Goal: Task Accomplishment & Management: Use online tool/utility

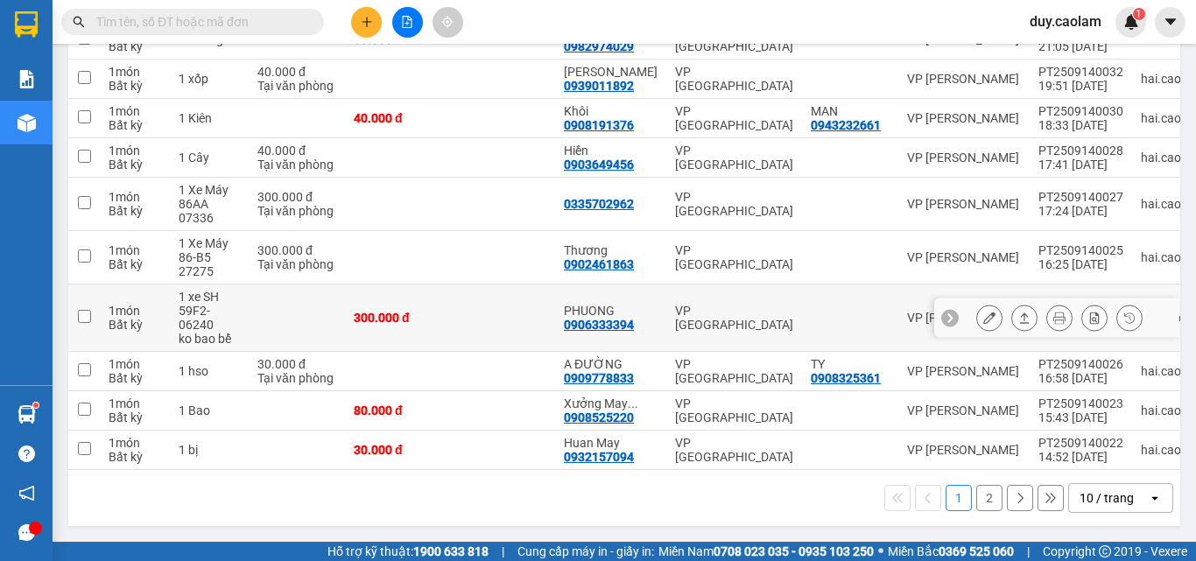
scroll to position [280, 0]
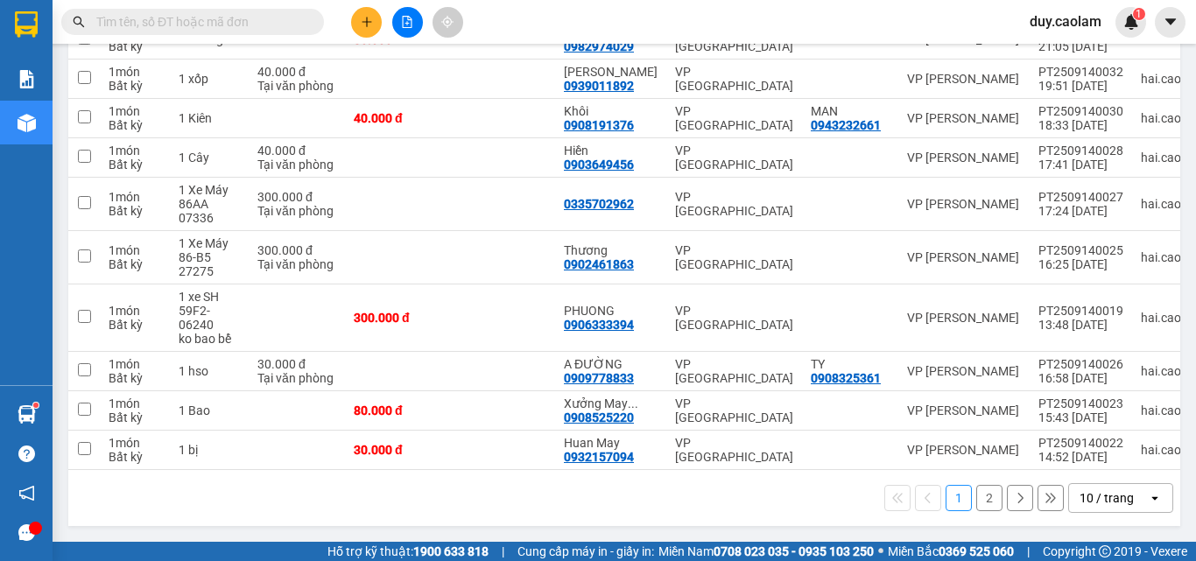
click at [977, 499] on button "2" at bounding box center [990, 498] width 26 height 26
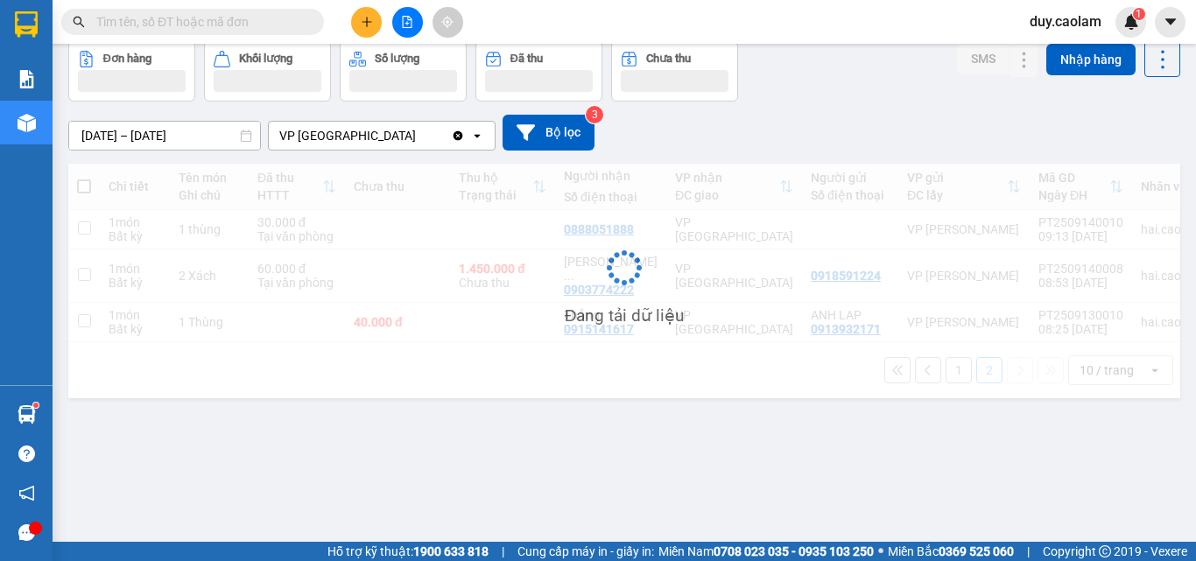
scroll to position [81, 0]
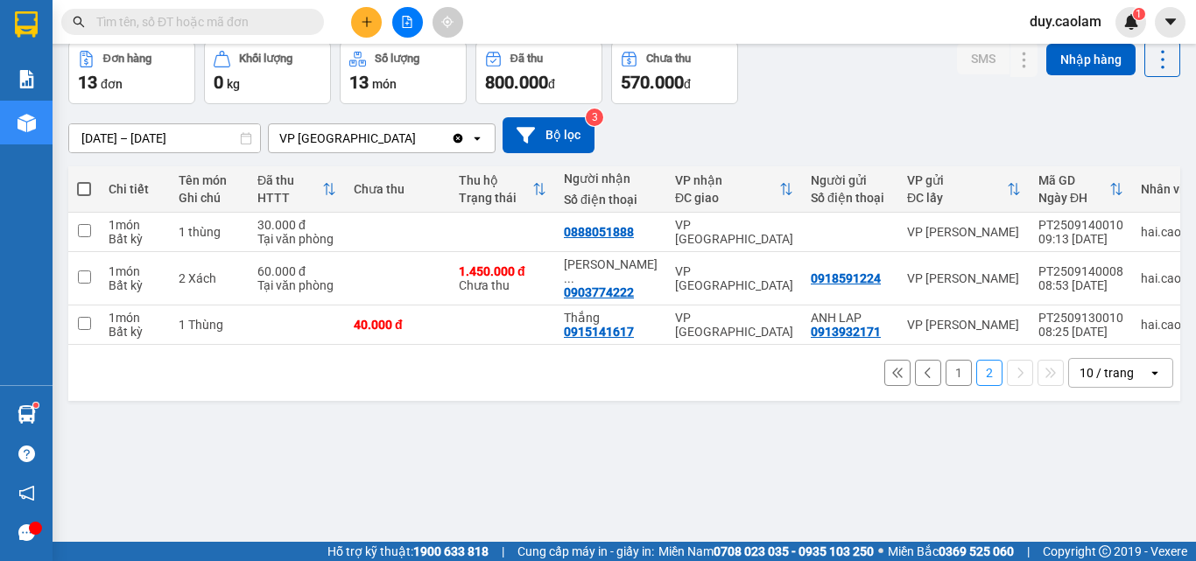
click at [946, 367] on button "1" at bounding box center [959, 373] width 26 height 26
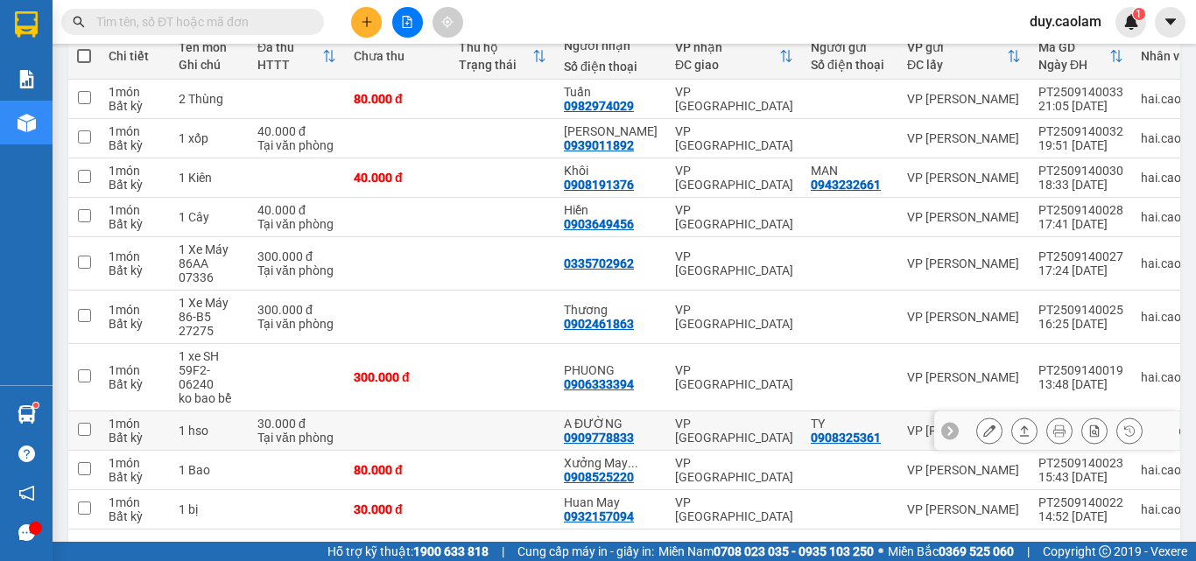
scroll to position [256, 0]
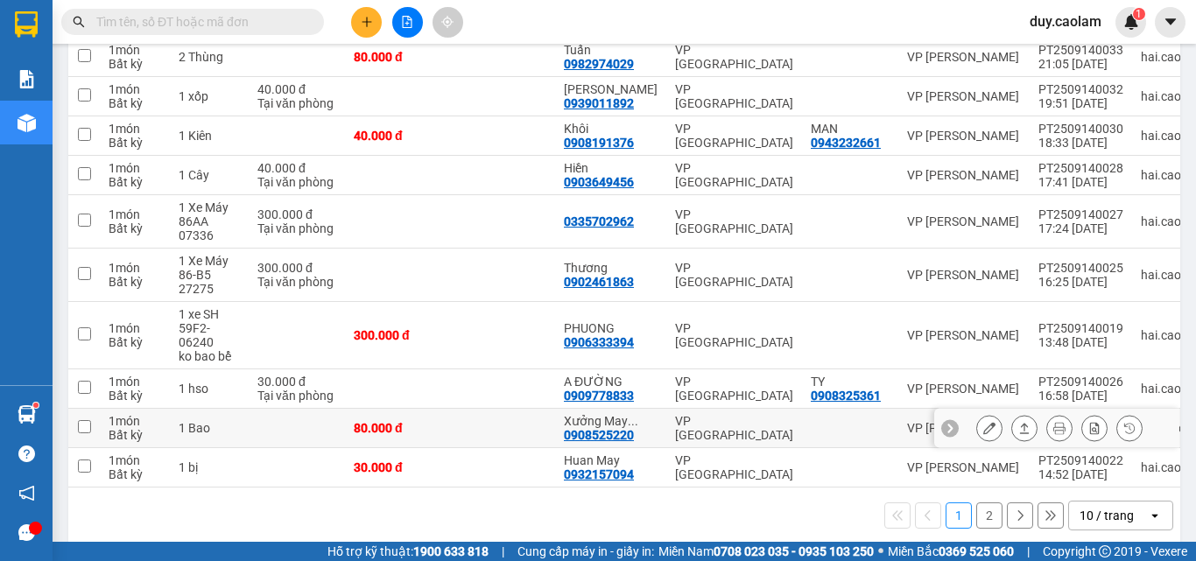
click at [981, 427] on button at bounding box center [989, 428] width 25 height 31
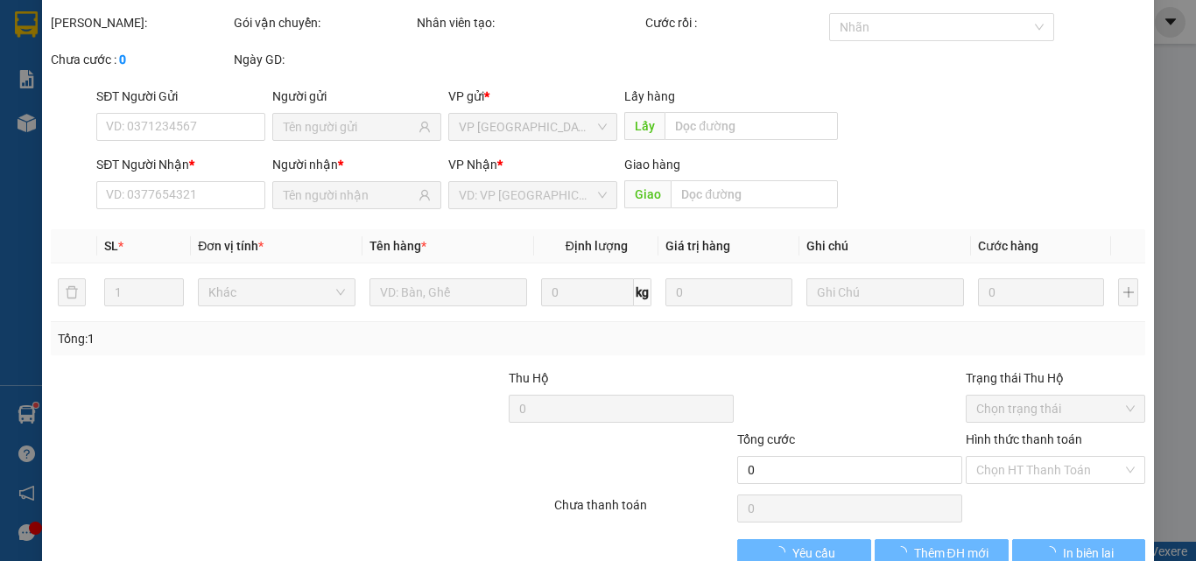
type input "0908525220"
type input "Xưởng May Thiên Phúc"
type input "80.000"
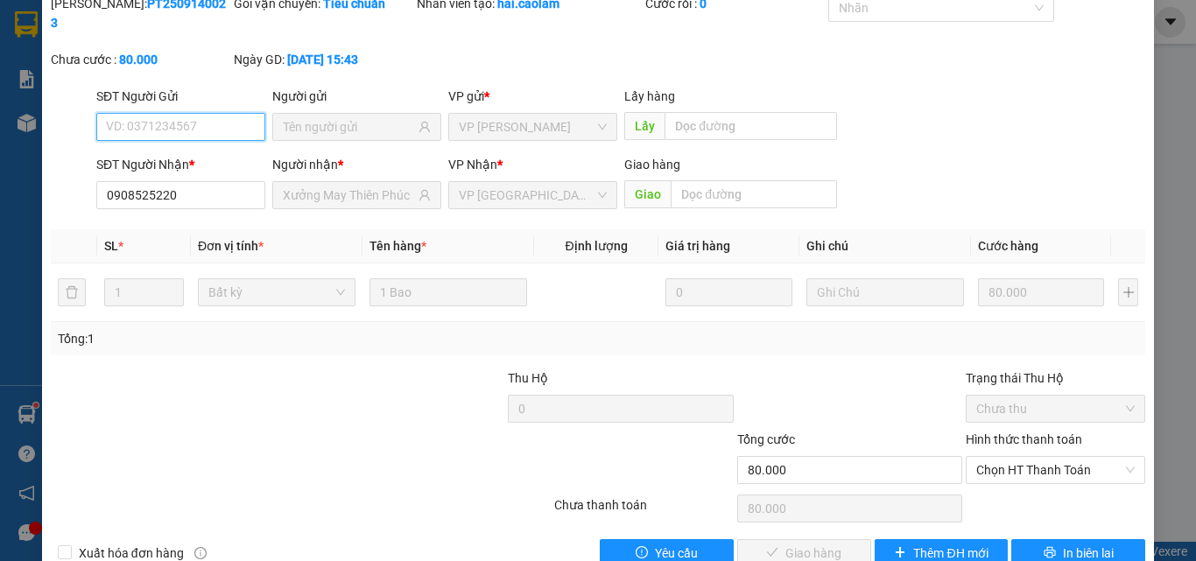
scroll to position [90, 0]
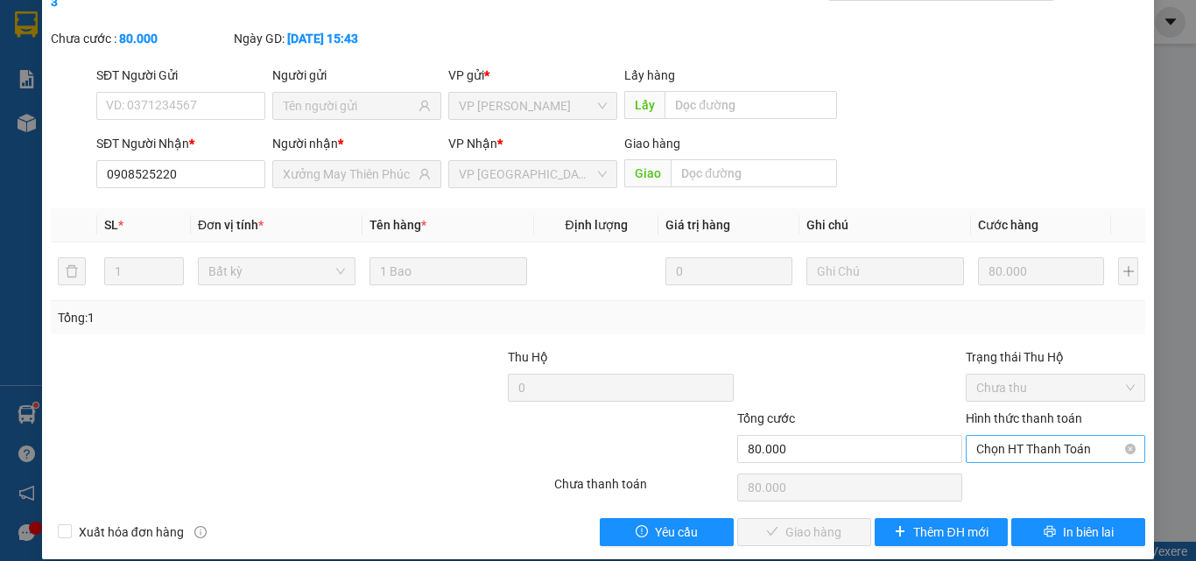
drag, startPoint x: 1049, startPoint y: 391, endPoint x: 1037, endPoint y: 420, distance: 30.6
click at [1049, 412] on label "Hình thức thanh toán" at bounding box center [1024, 419] width 116 height 14
click at [1049, 436] on input "Hình thức thanh toán" at bounding box center [1050, 449] width 146 height 26
click at [1015, 463] on div "Tại văn phòng" at bounding box center [1045, 464] width 157 height 19
type input "0"
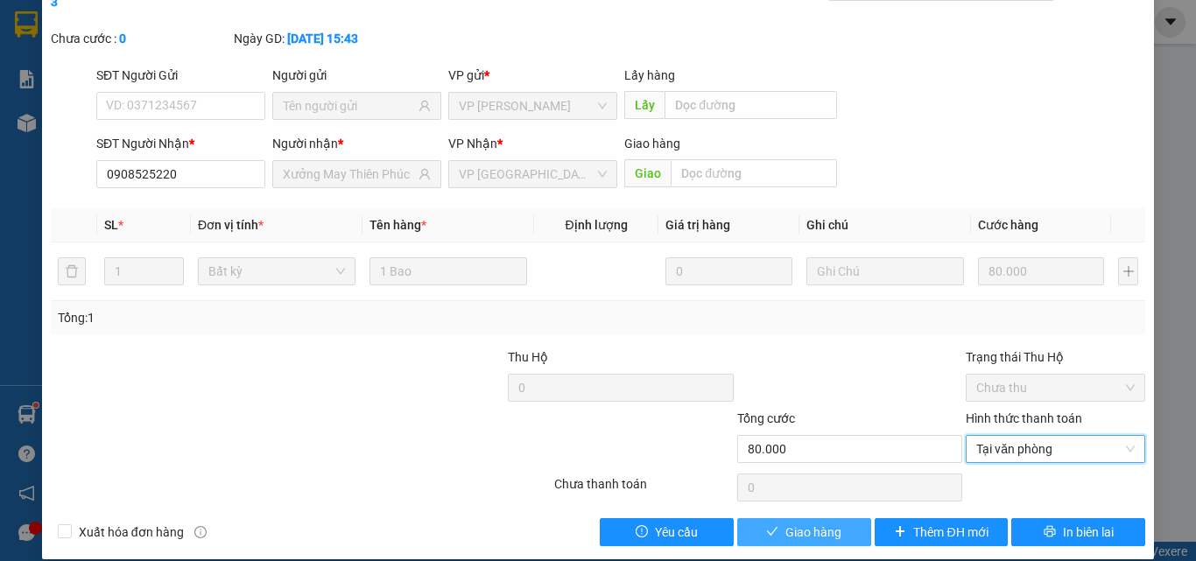
click at [836, 518] on button "Giao hàng" at bounding box center [804, 532] width 134 height 28
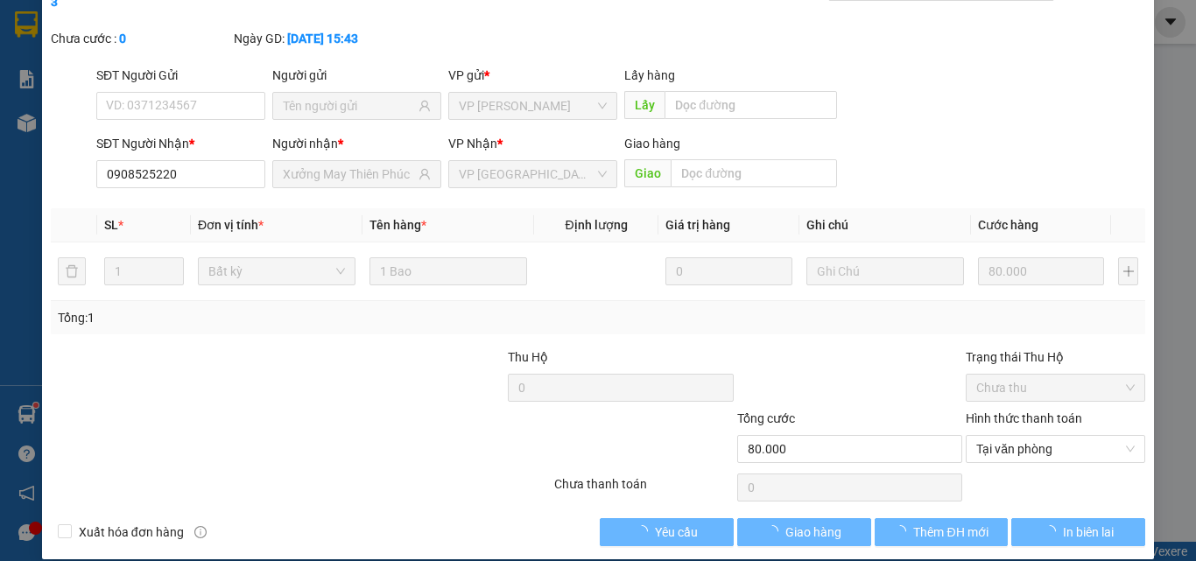
scroll to position [0, 0]
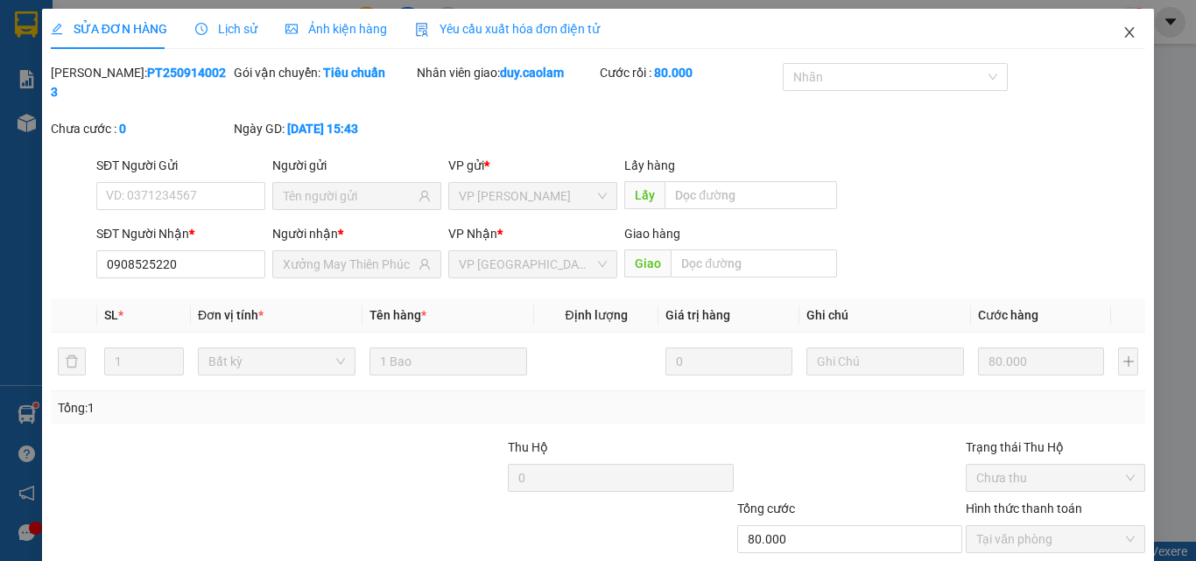
click at [1123, 31] on icon "close" at bounding box center [1130, 32] width 14 height 14
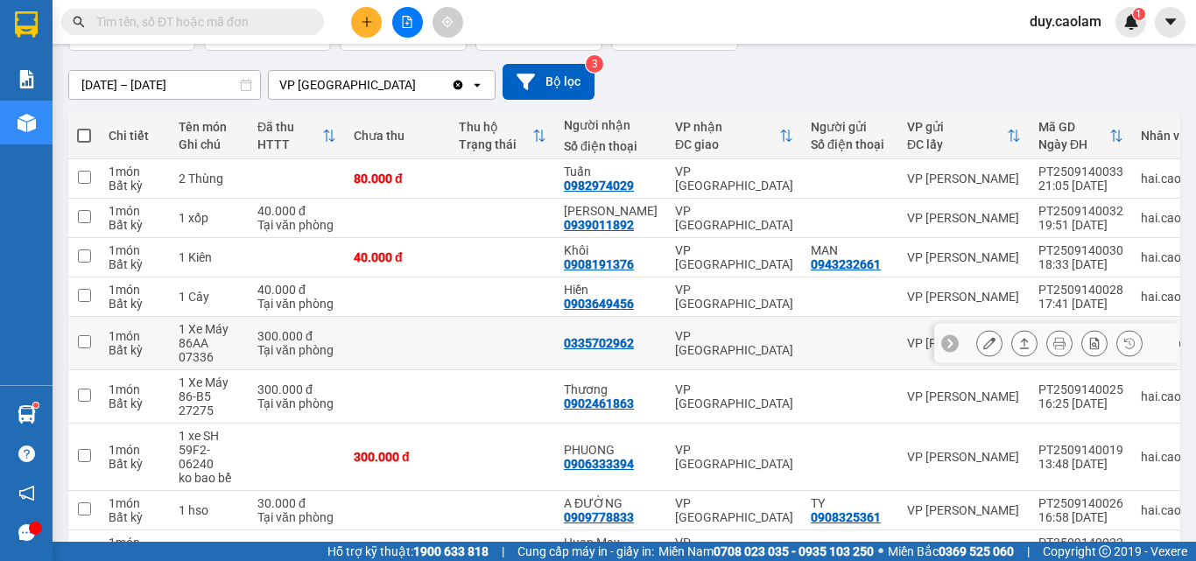
scroll to position [175, 0]
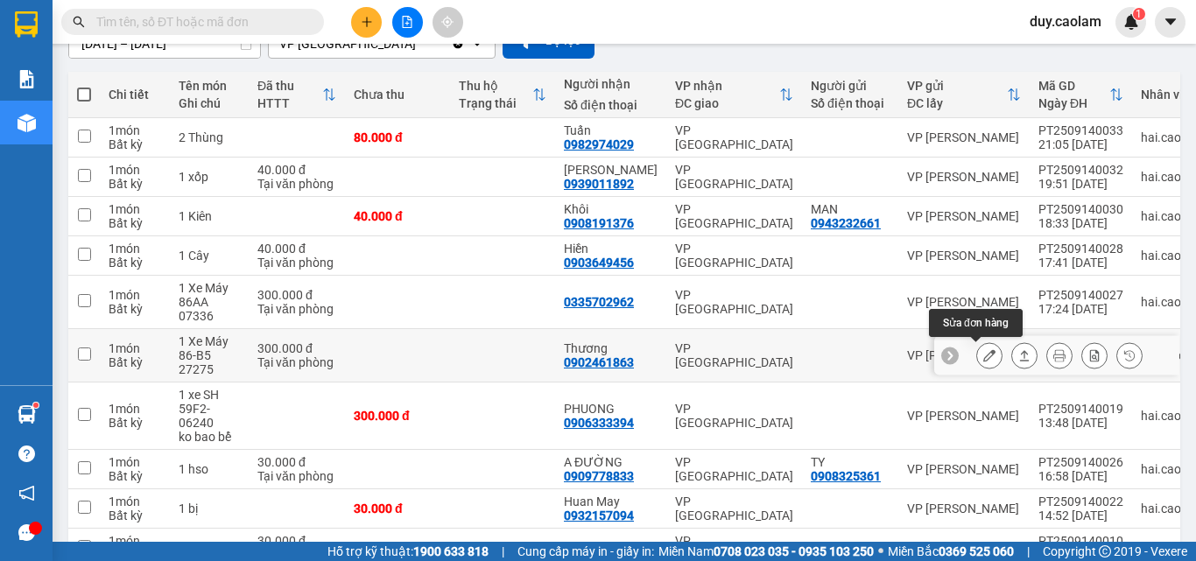
click at [984, 352] on icon at bounding box center [990, 355] width 12 height 12
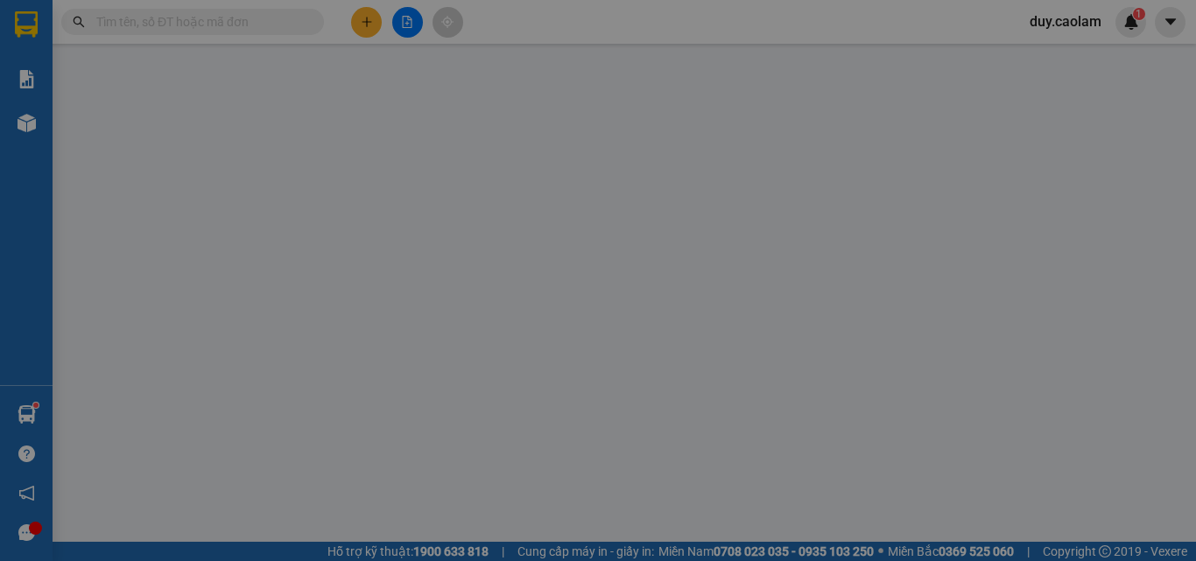
type input "0902461863"
type input "Thương"
type input "300.000"
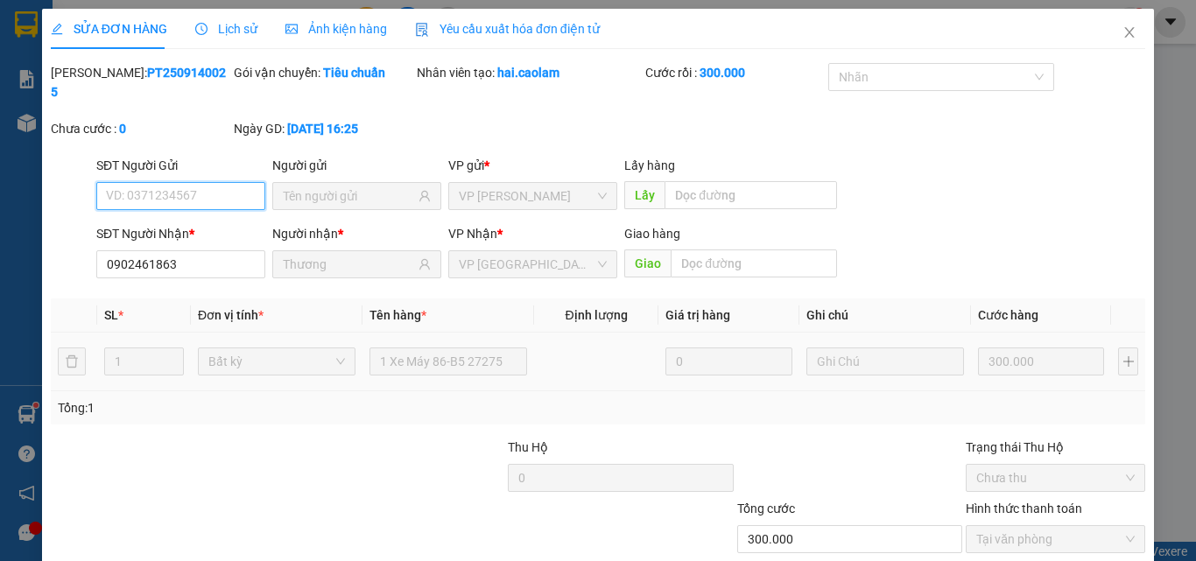
scroll to position [81, 0]
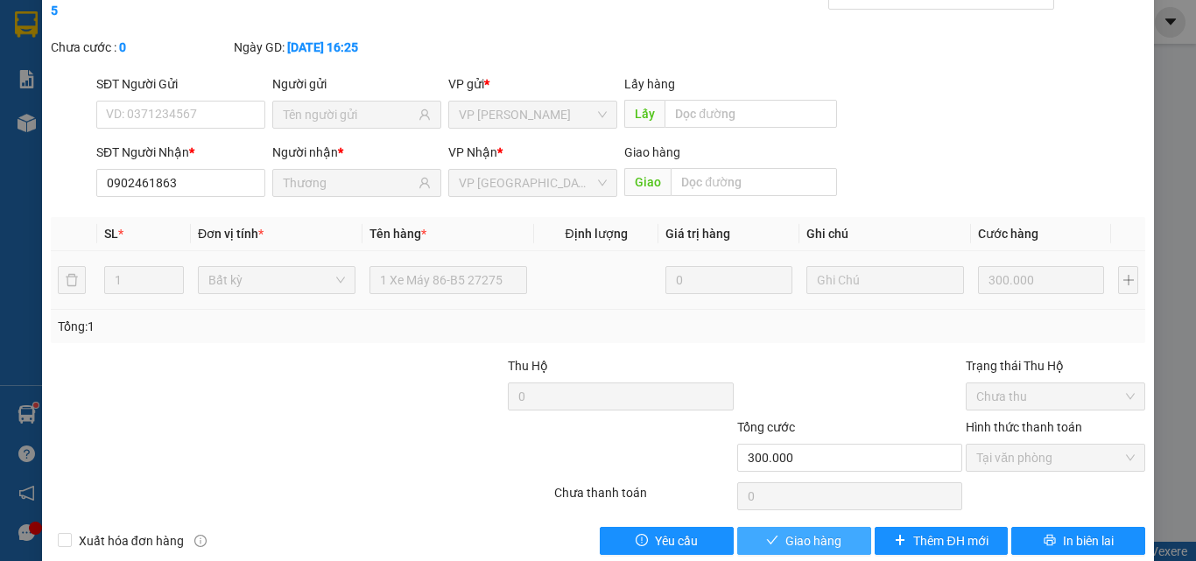
click at [786, 532] on span "Giao hàng" at bounding box center [814, 541] width 56 height 19
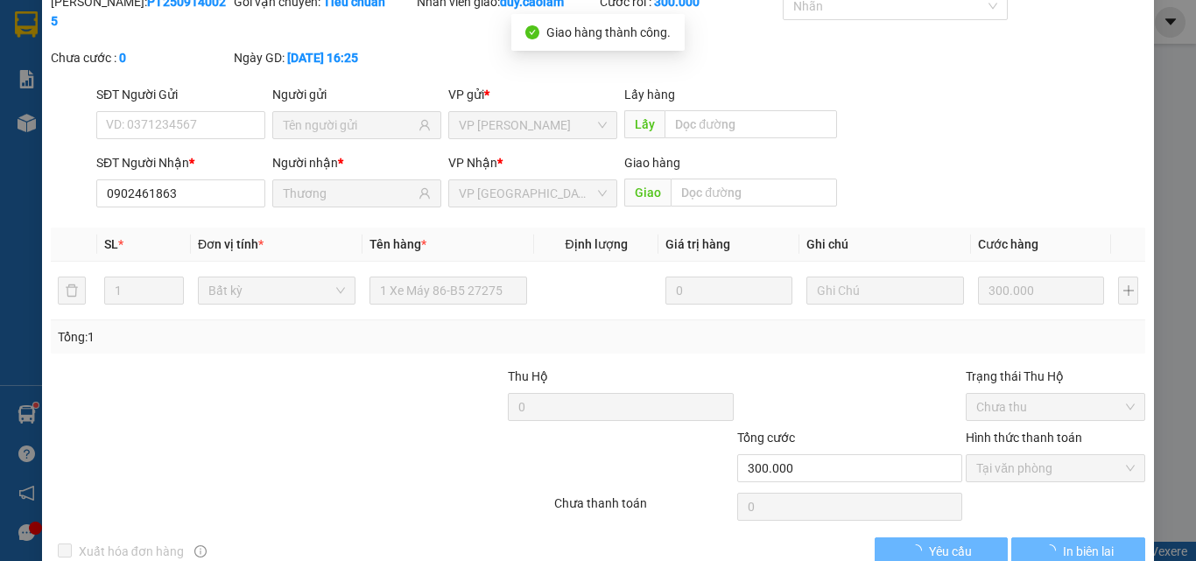
scroll to position [0, 0]
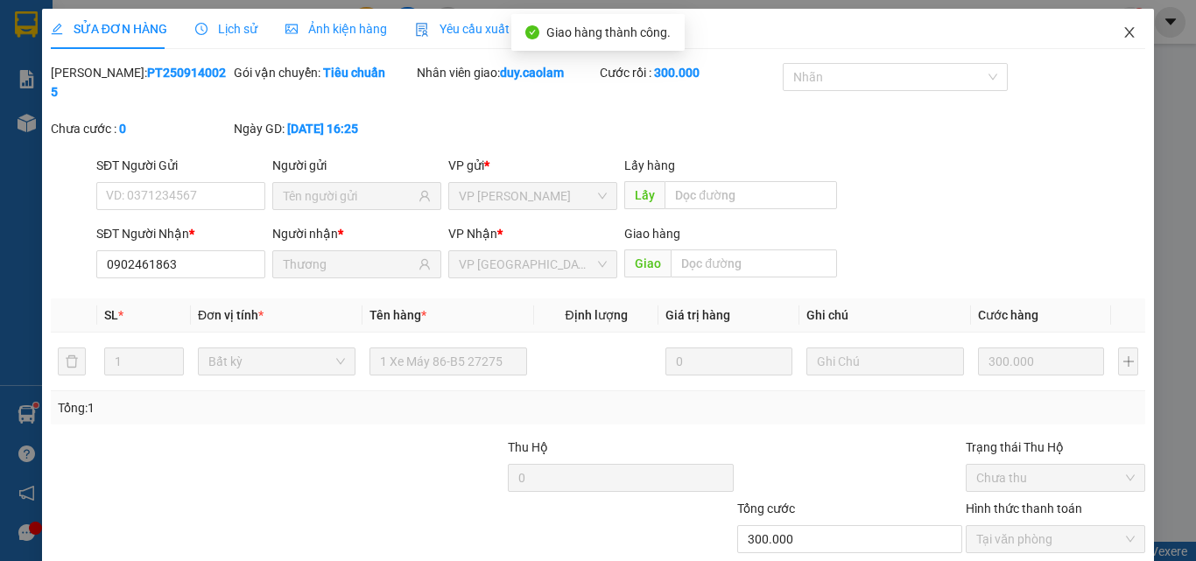
click at [1123, 30] on icon "close" at bounding box center [1130, 32] width 14 height 14
